Goal: Check status: Check status

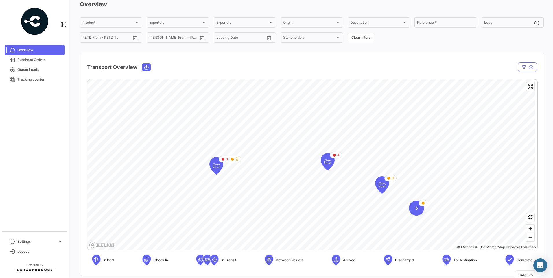
scroll to position [29, 0]
click at [529, 225] on span "Zoom in" at bounding box center [530, 228] width 8 height 8
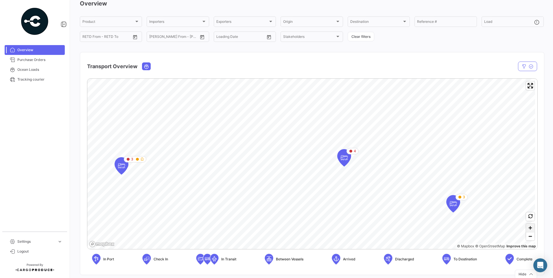
click at [529, 225] on span "Zoom in" at bounding box center [530, 228] width 8 height 8
click at [379, 153] on icon "Map marker" at bounding box center [377, 151] width 8 height 12
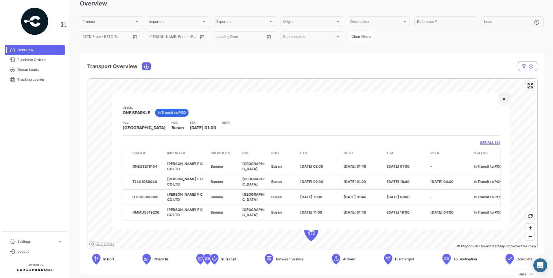
click at [505, 99] on button "×" at bounding box center [504, 99] width 12 height 12
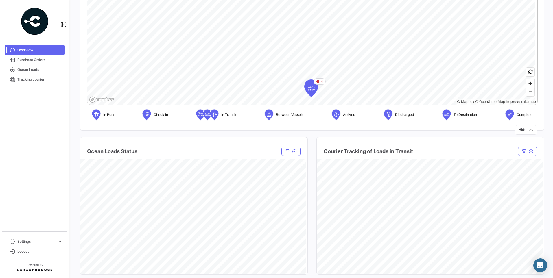
scroll to position [116, 0]
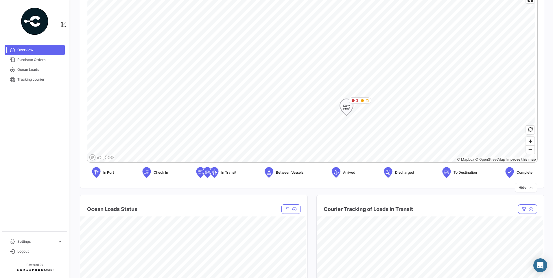
click at [347, 106] on icon "Map marker" at bounding box center [347, 107] width 8 height 12
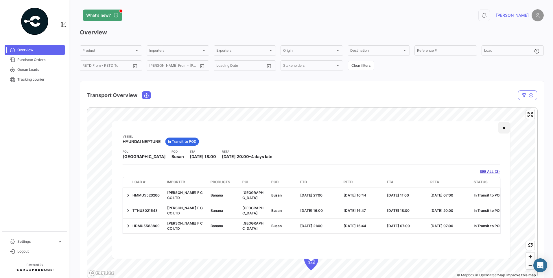
click at [505, 128] on button "×" at bounding box center [504, 128] width 12 height 12
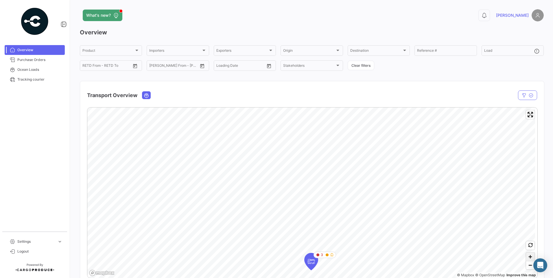
click at [526, 257] on span "Zoom in" at bounding box center [530, 257] width 8 height 8
click at [373, 90] on mat-card "Transport Overview In Transit Status Vessel Vessel Load Group by * PO # Clear f…" at bounding box center [312, 192] width 465 height 223
click at [526, 260] on span "Zoom in" at bounding box center [530, 257] width 8 height 8
click at [295, 278] on html "Overview Purchase Orders Ocean Loads Tracking courier Settings expand_more Logo…" at bounding box center [276, 139] width 553 height 278
click at [529, 269] on span "Zoom out" at bounding box center [530, 266] width 8 height 8
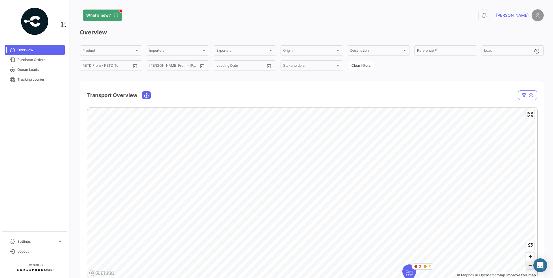
click at [529, 267] on span "Zoom out" at bounding box center [530, 266] width 8 height 8
click at [527, 266] on span "Zoom out" at bounding box center [530, 266] width 8 height 8
click at [526, 266] on span "Zoom out" at bounding box center [530, 266] width 8 height 8
click at [310, 278] on html "Overview Purchase Orders Ocean Loads Tracking courier Settings expand_more Logo…" at bounding box center [276, 139] width 553 height 278
click at [526, 258] on span "Zoom in" at bounding box center [530, 257] width 8 height 8
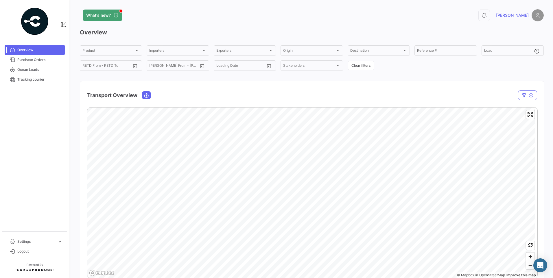
click at [345, 278] on html "Overview Purchase Orders Ocean Loads Tracking courier Settings expand_more Logo…" at bounding box center [276, 139] width 553 height 278
click at [526, 266] on span "Zoom out" at bounding box center [530, 266] width 8 height 8
